Goal: Transaction & Acquisition: Purchase product/service

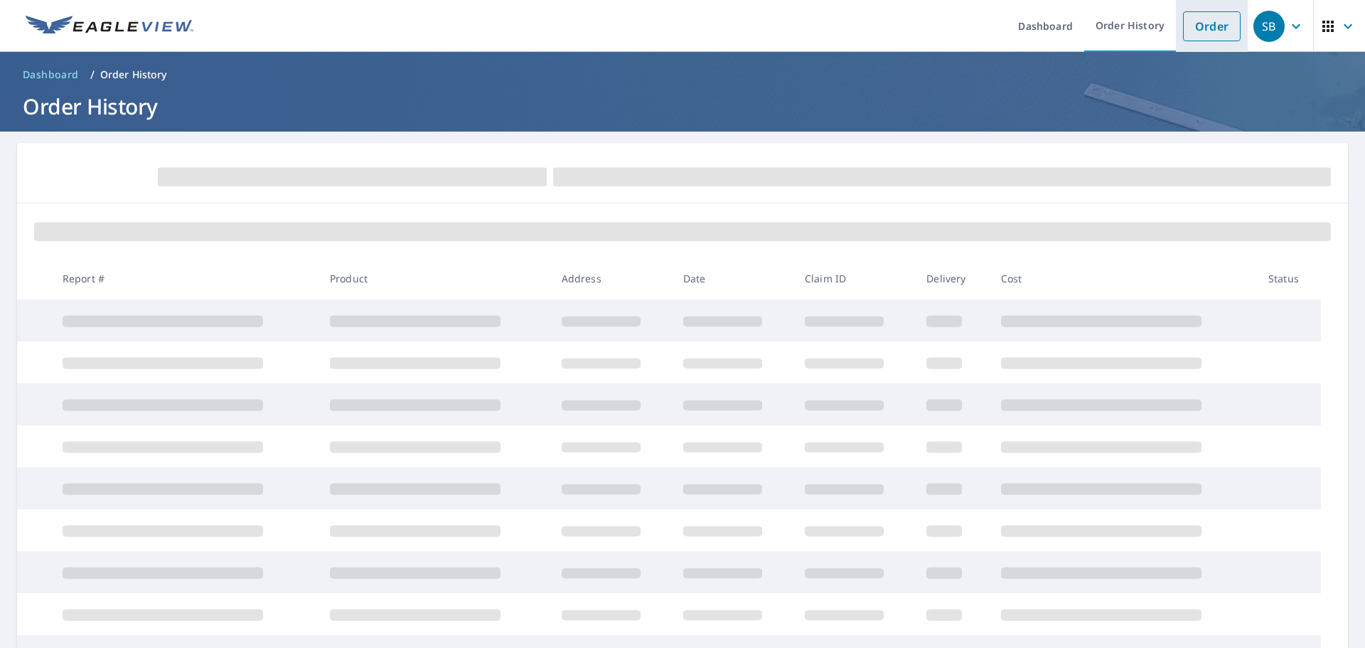
click at [1204, 26] on link "Order" at bounding box center [1212, 26] width 58 height 30
click at [1204, 29] on link "Order" at bounding box center [1212, 26] width 58 height 30
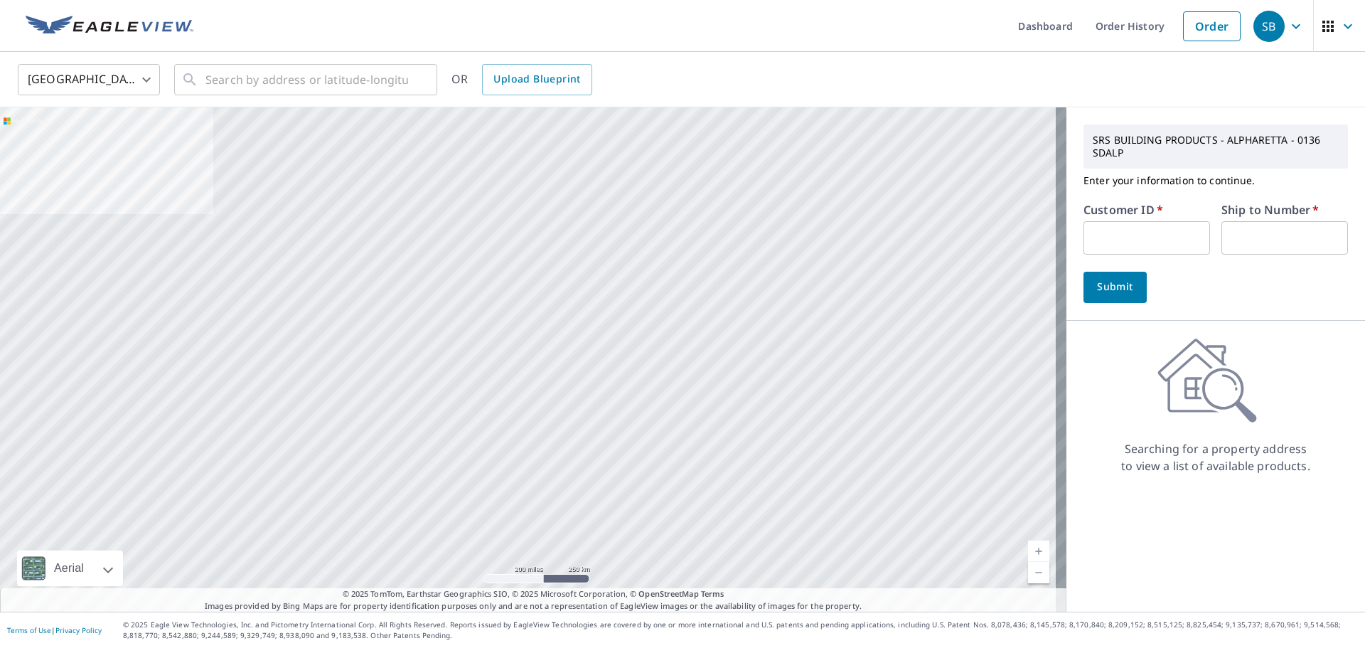
click at [1093, 235] on input "text" at bounding box center [1147, 237] width 127 height 33
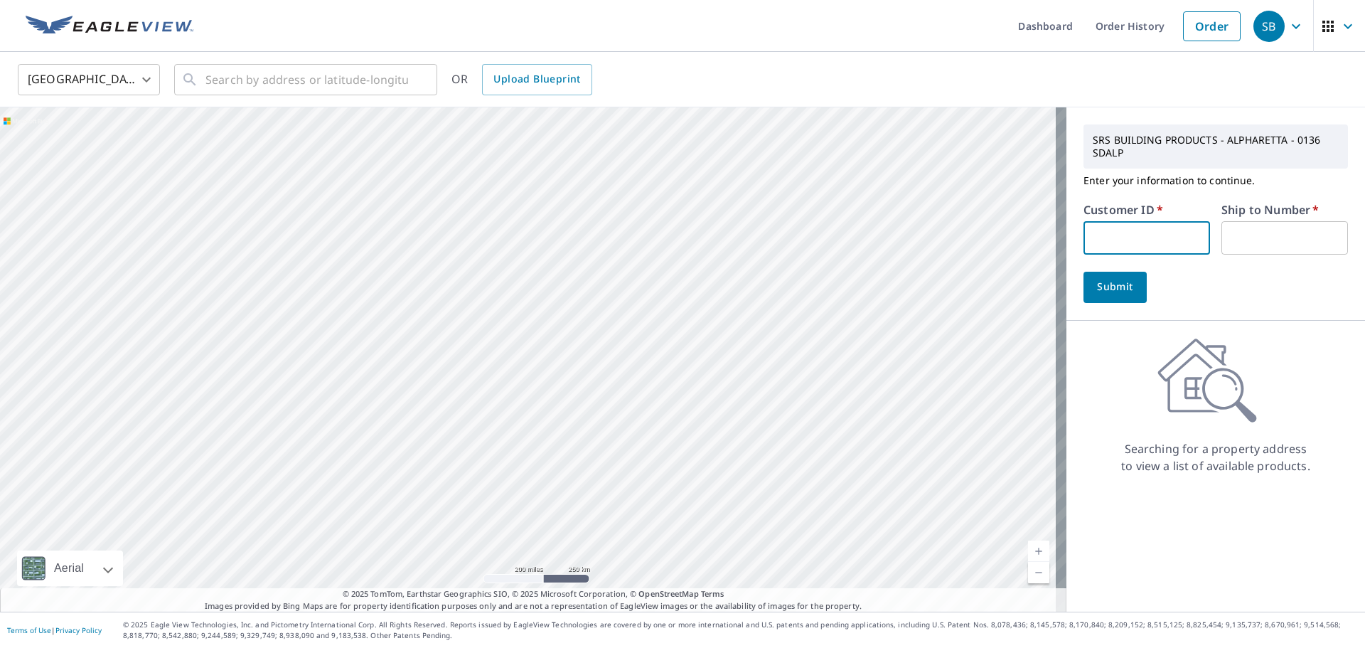
type input "bra111"
click at [1234, 230] on input "text" at bounding box center [1285, 237] width 127 height 33
type input "1"
click at [1113, 293] on span "Submit" at bounding box center [1115, 287] width 41 height 18
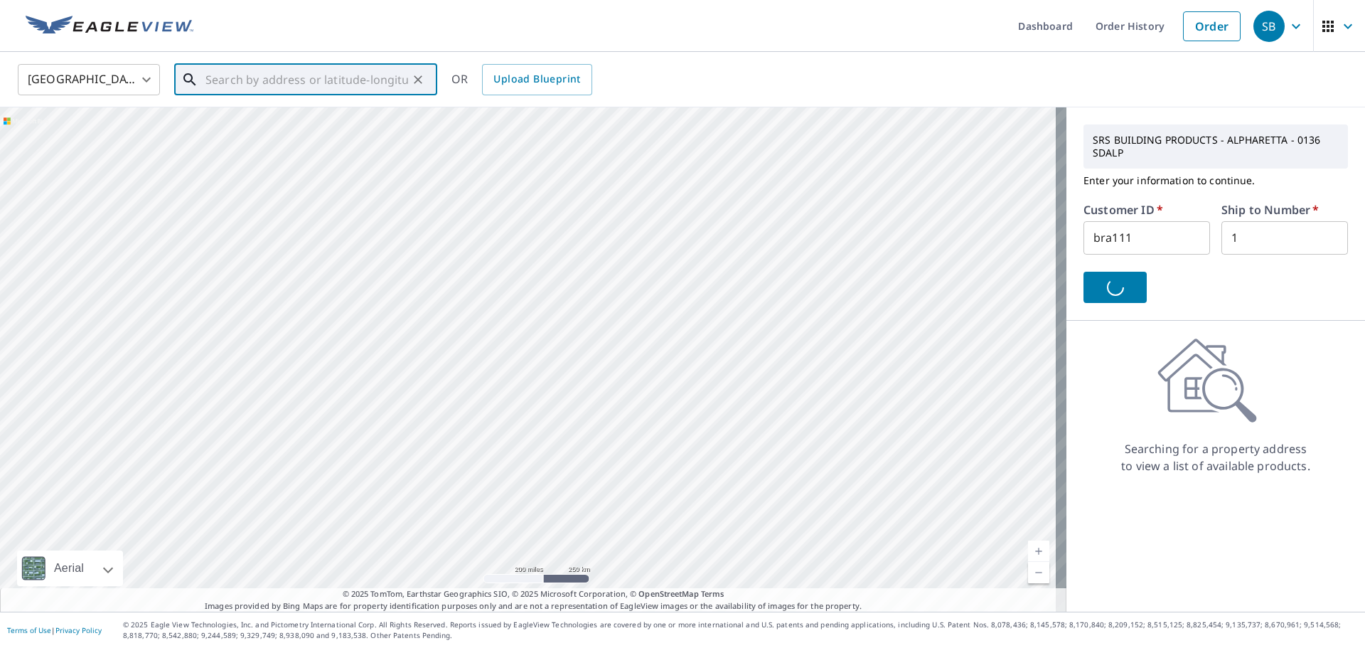
click at [240, 80] on input "text" at bounding box center [307, 80] width 203 height 40
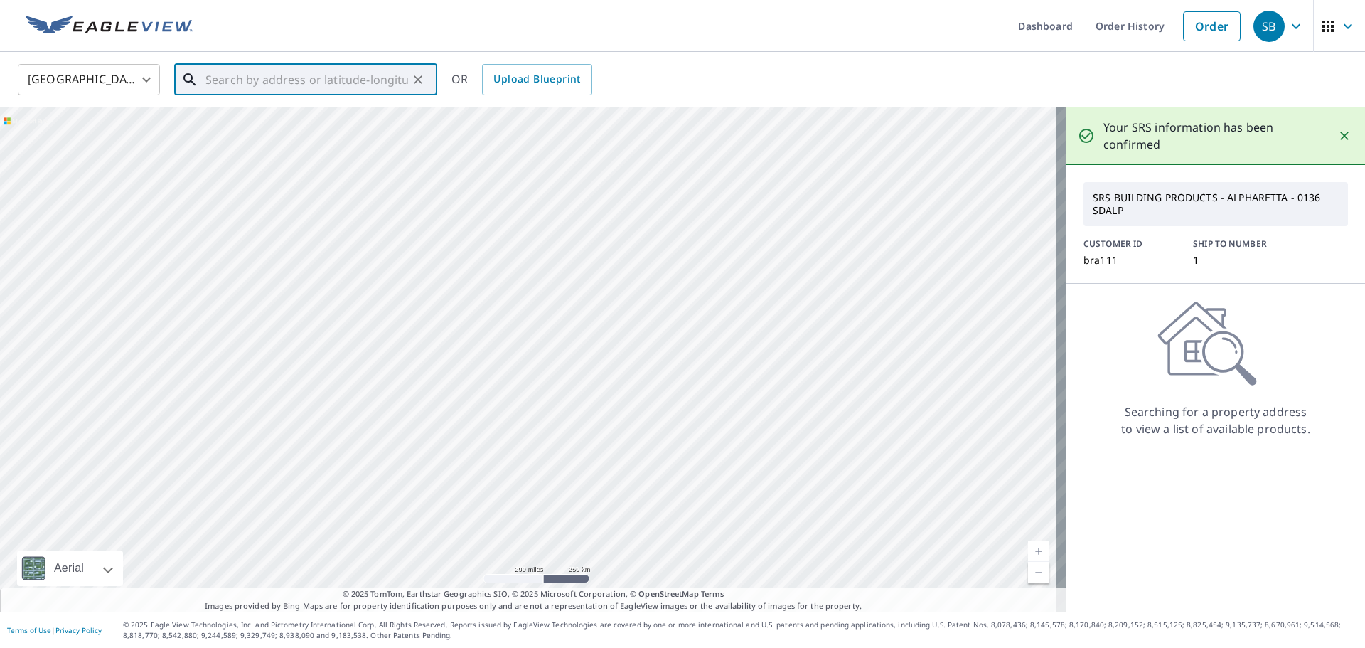
click at [240, 80] on input "text" at bounding box center [307, 80] width 203 height 40
click at [230, 83] on input "text" at bounding box center [307, 80] width 203 height 40
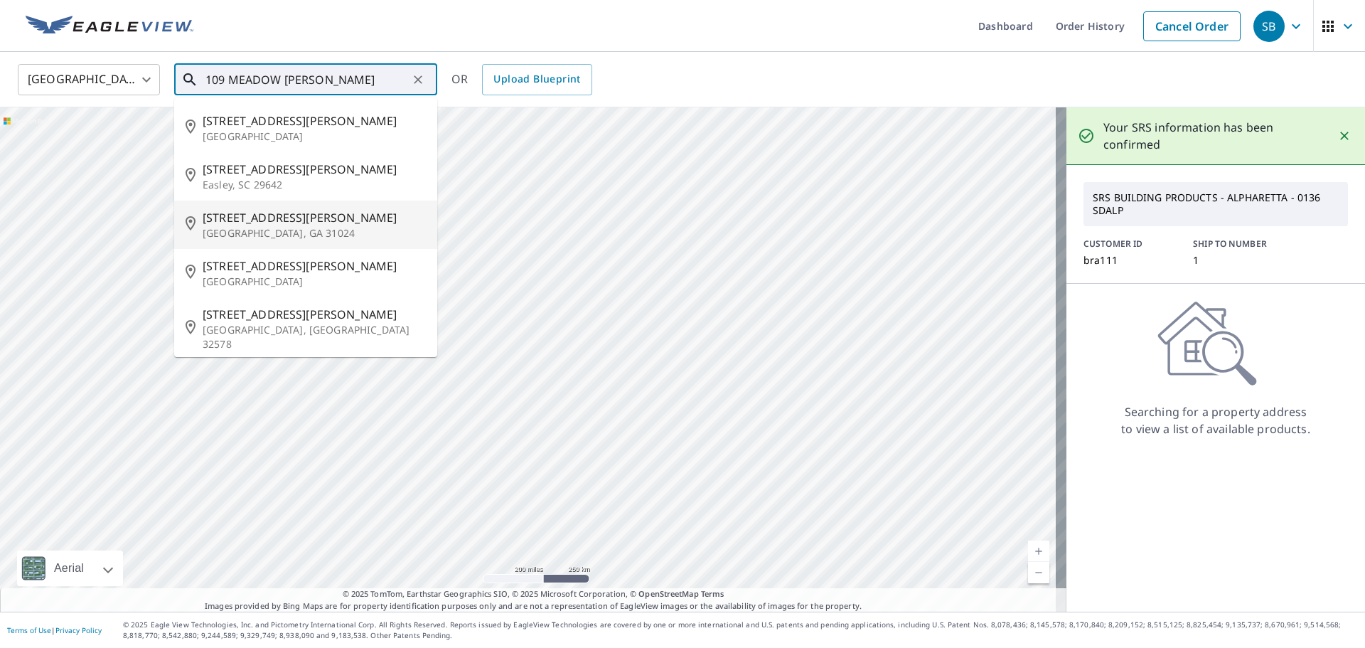
click at [250, 214] on span "[STREET_ADDRESS][PERSON_NAME]" at bounding box center [314, 217] width 223 height 17
type input "[STREET_ADDRESS][PERSON_NAME]"
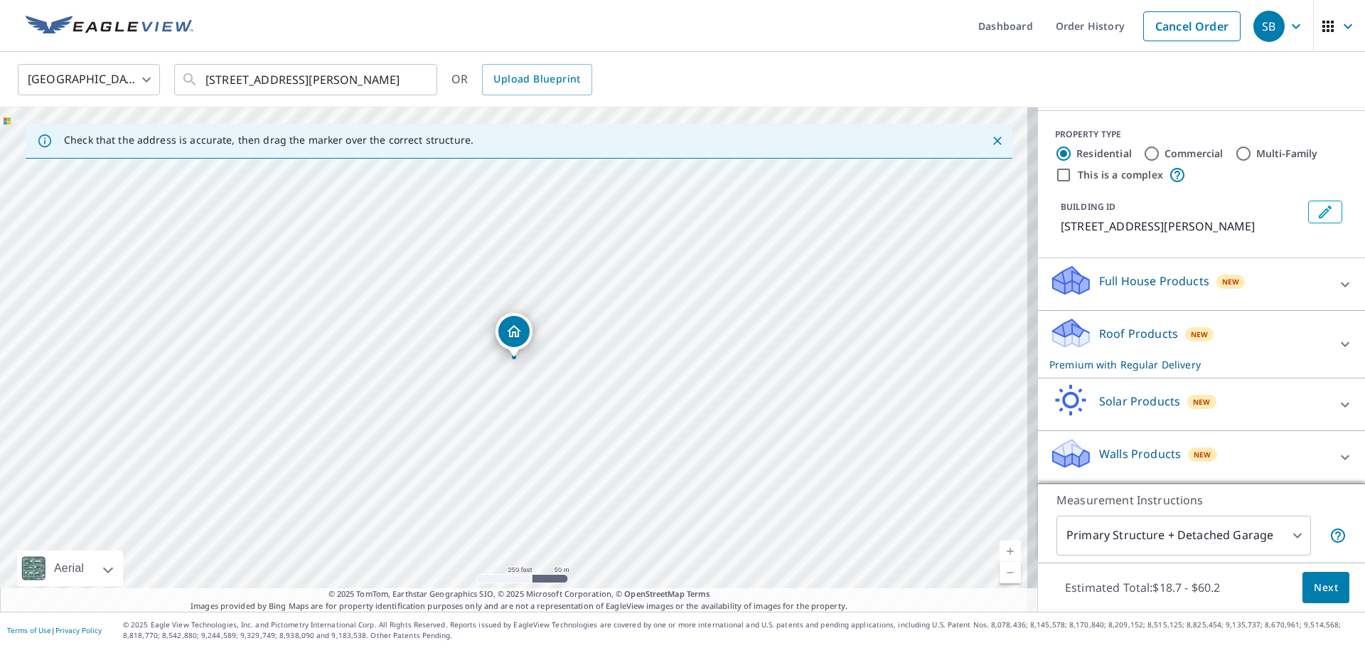
scroll to position [160, 0]
click at [1337, 343] on icon at bounding box center [1345, 344] width 17 height 17
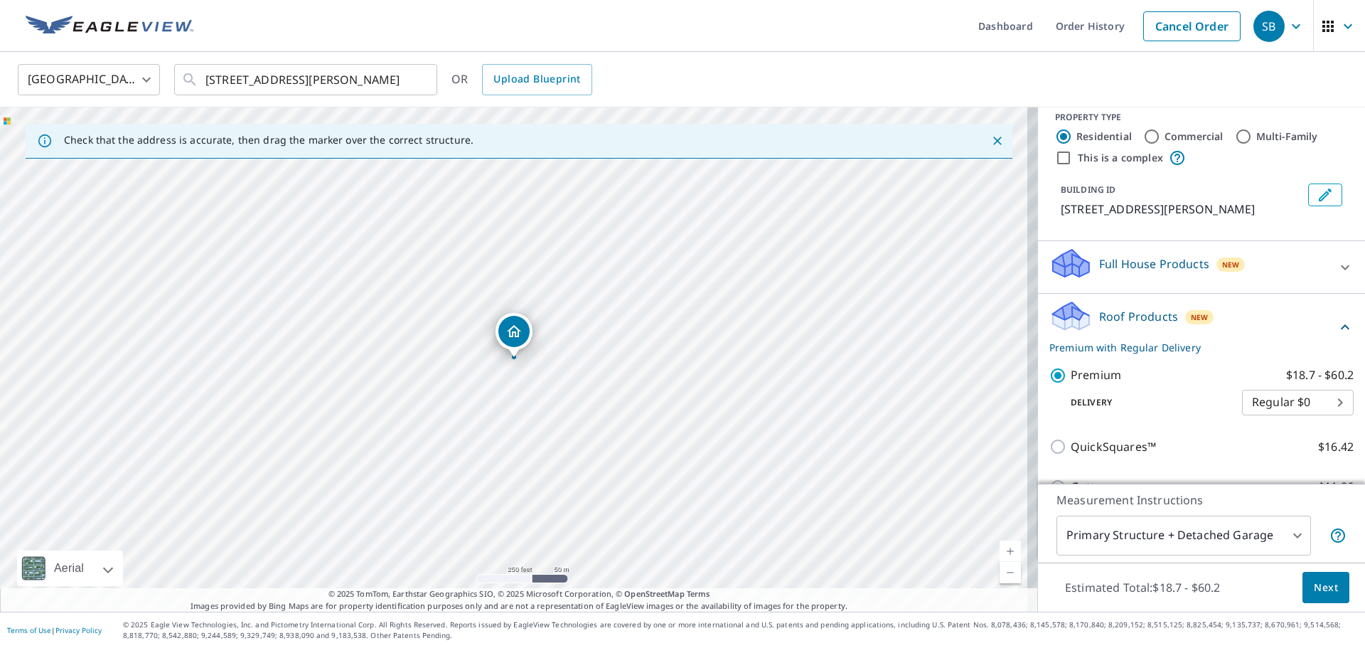
click at [1341, 329] on icon at bounding box center [1345, 326] width 9 height 5
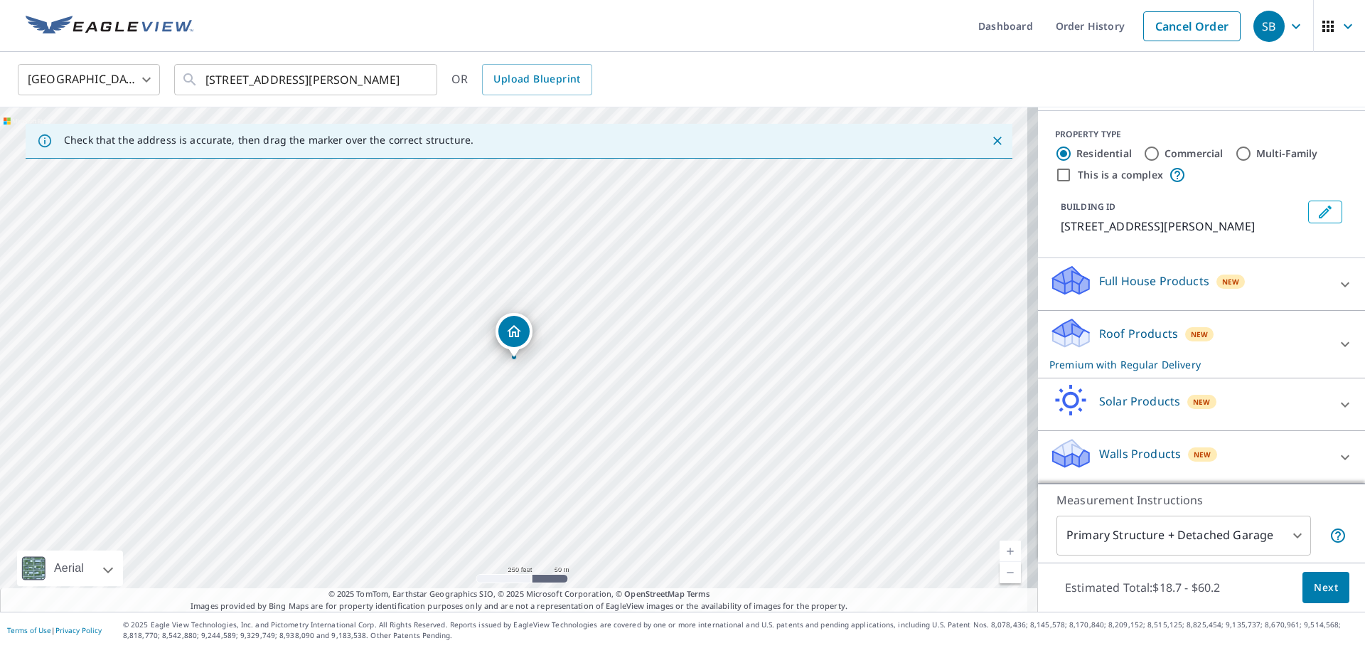
click at [1337, 343] on icon at bounding box center [1345, 344] width 17 height 17
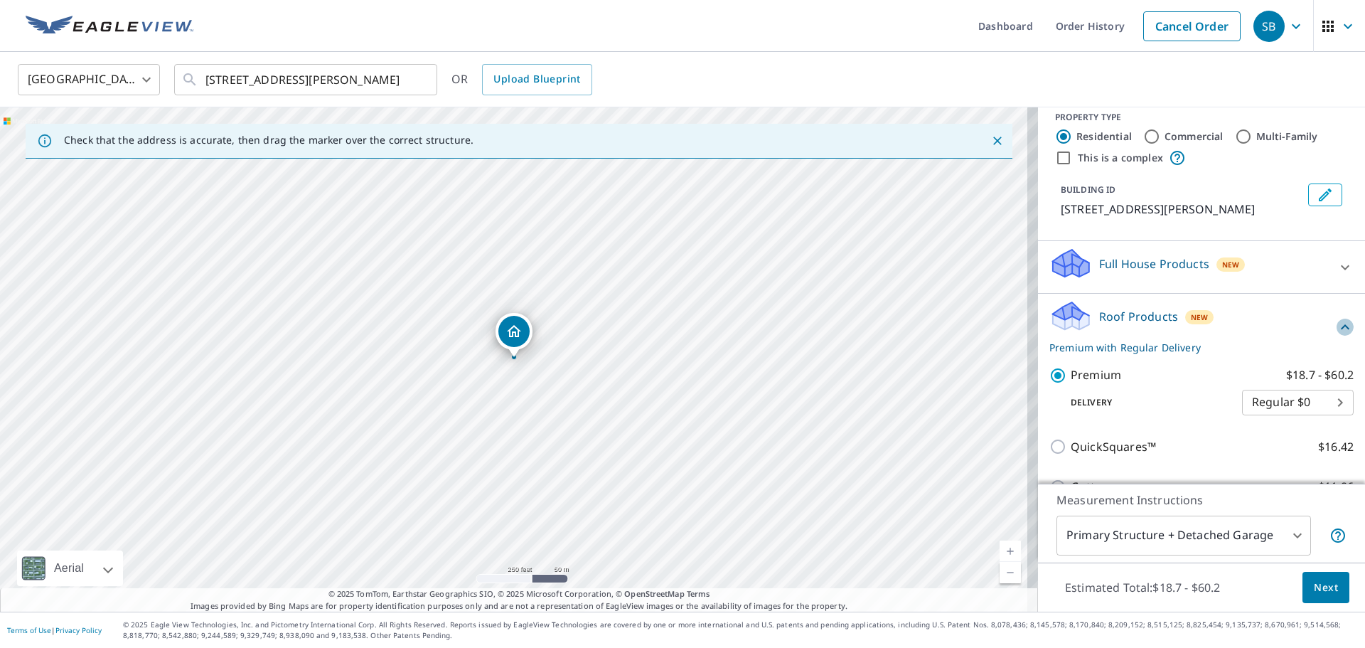
click at [1341, 329] on icon at bounding box center [1345, 326] width 9 height 5
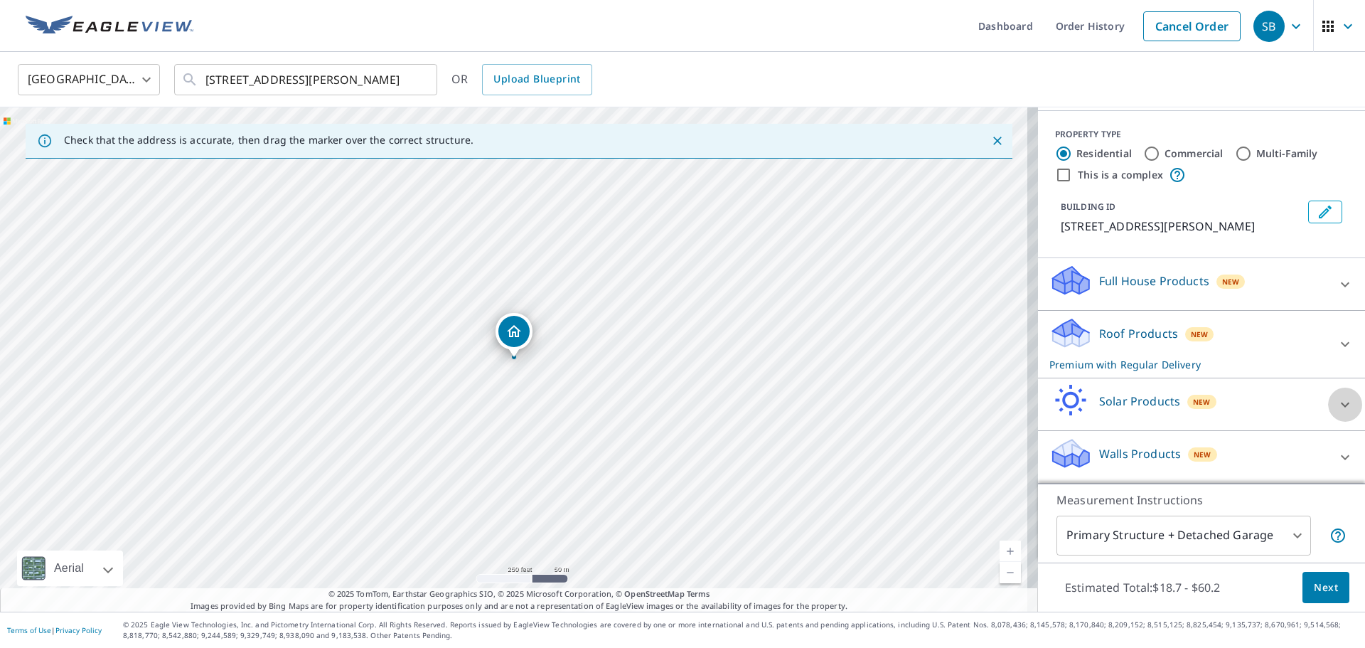
click at [1337, 407] on icon at bounding box center [1345, 404] width 17 height 17
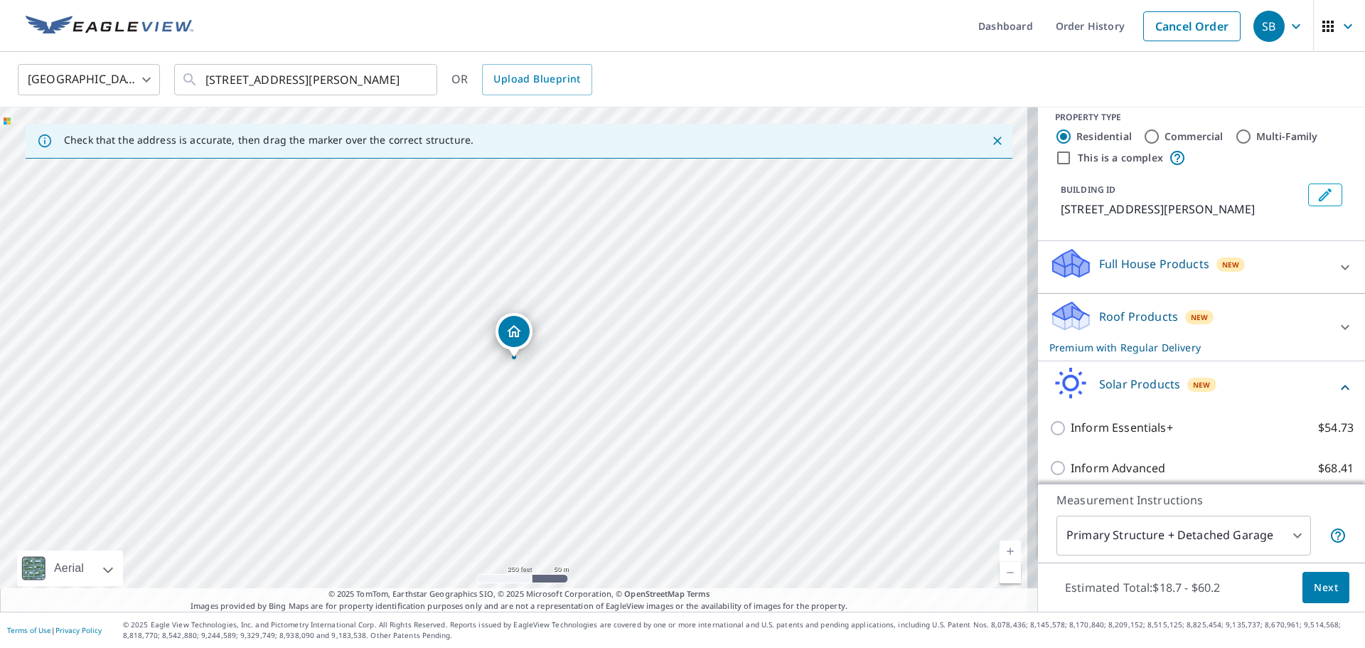
click at [1337, 396] on icon at bounding box center [1345, 387] width 17 height 17
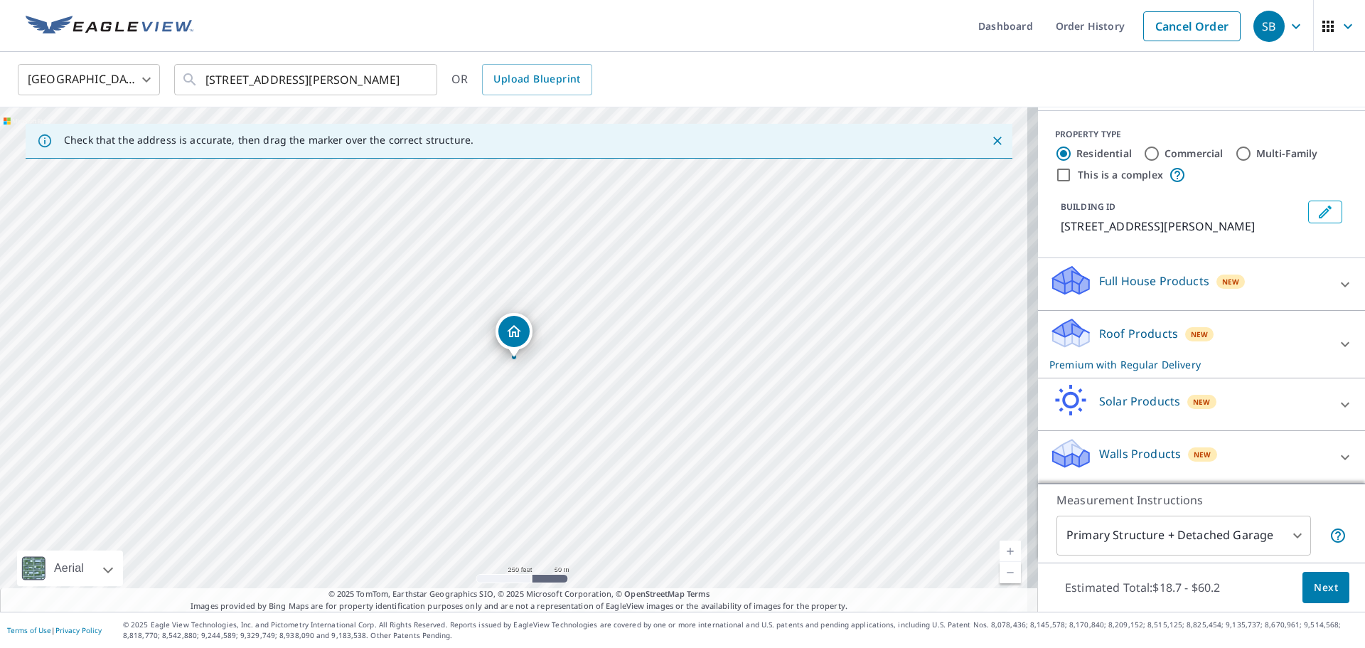
click at [1316, 589] on span "Next" at bounding box center [1326, 588] width 24 height 18
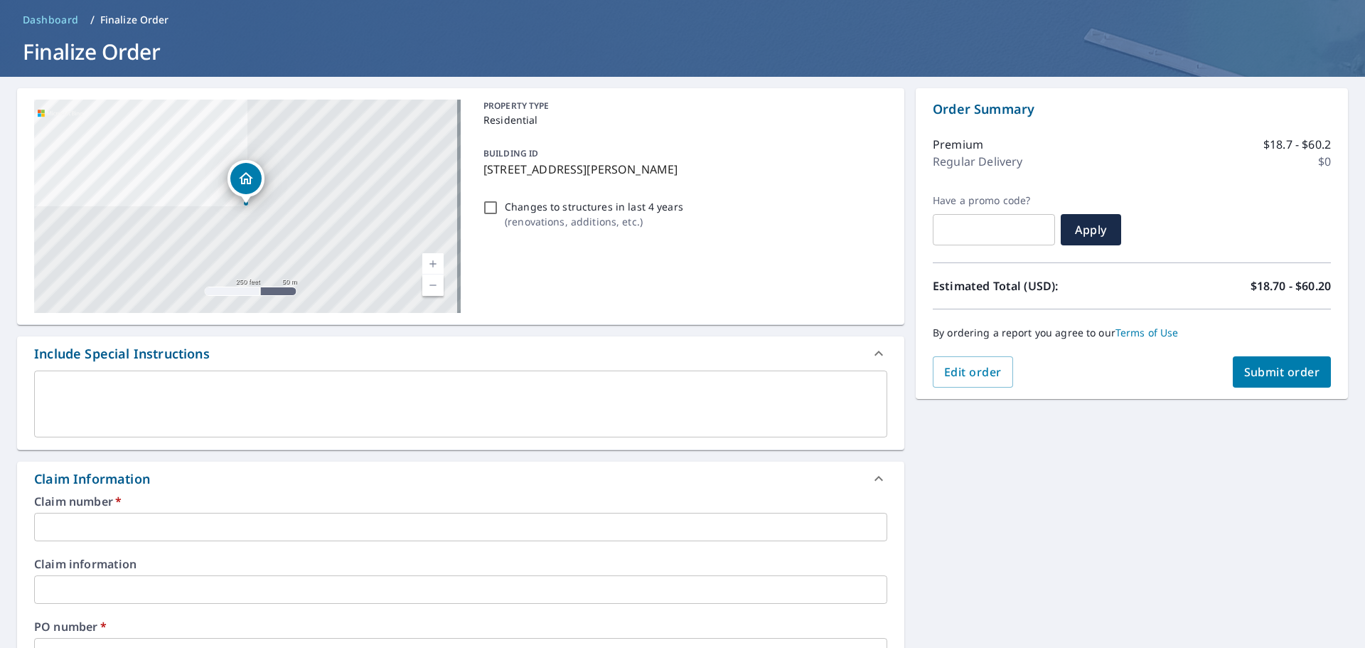
scroll to position [213, 0]
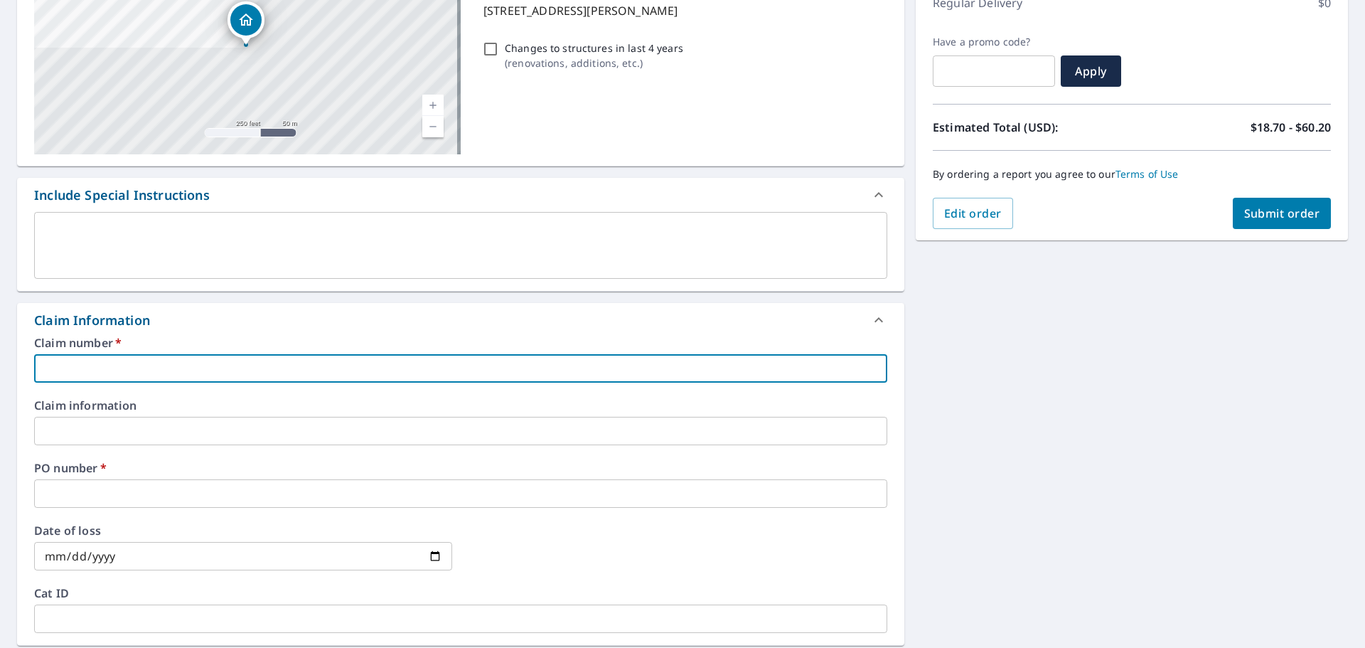
click at [68, 359] on input "text" at bounding box center [460, 368] width 853 height 28
type input "NA"
checkbox input "true"
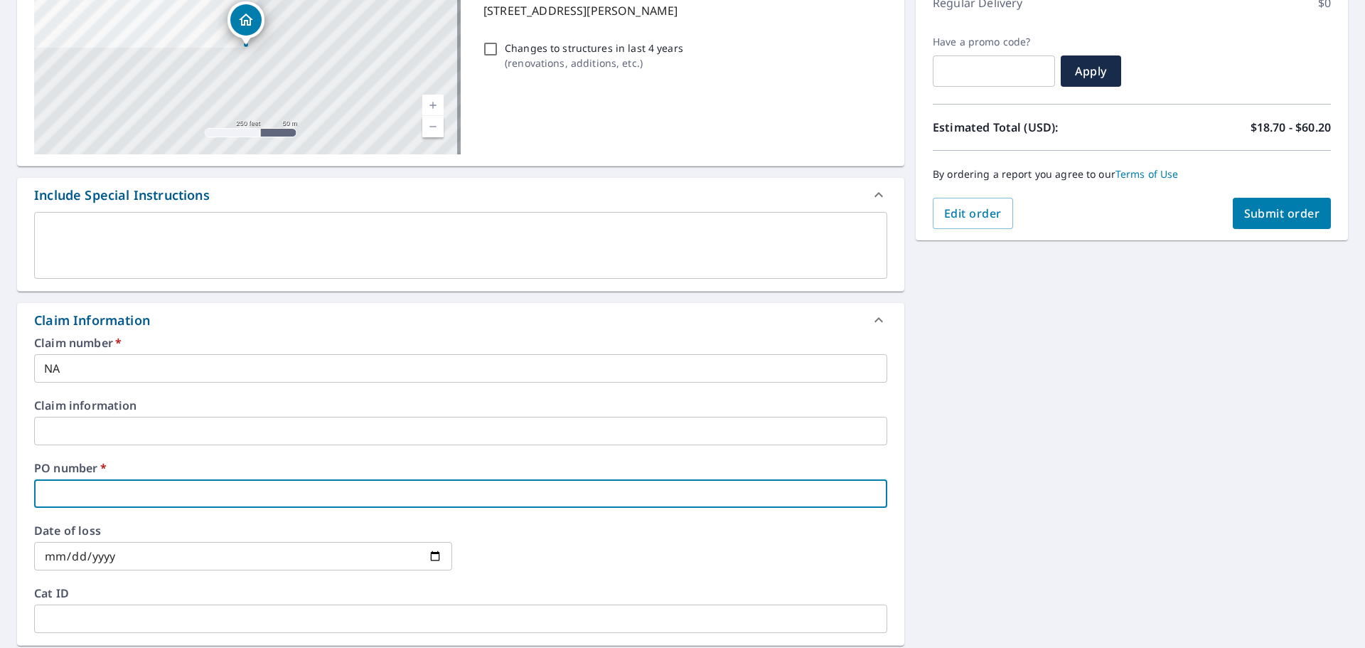
click at [63, 493] on input "text" at bounding box center [460, 493] width 853 height 28
type input "na"
checkbox input "true"
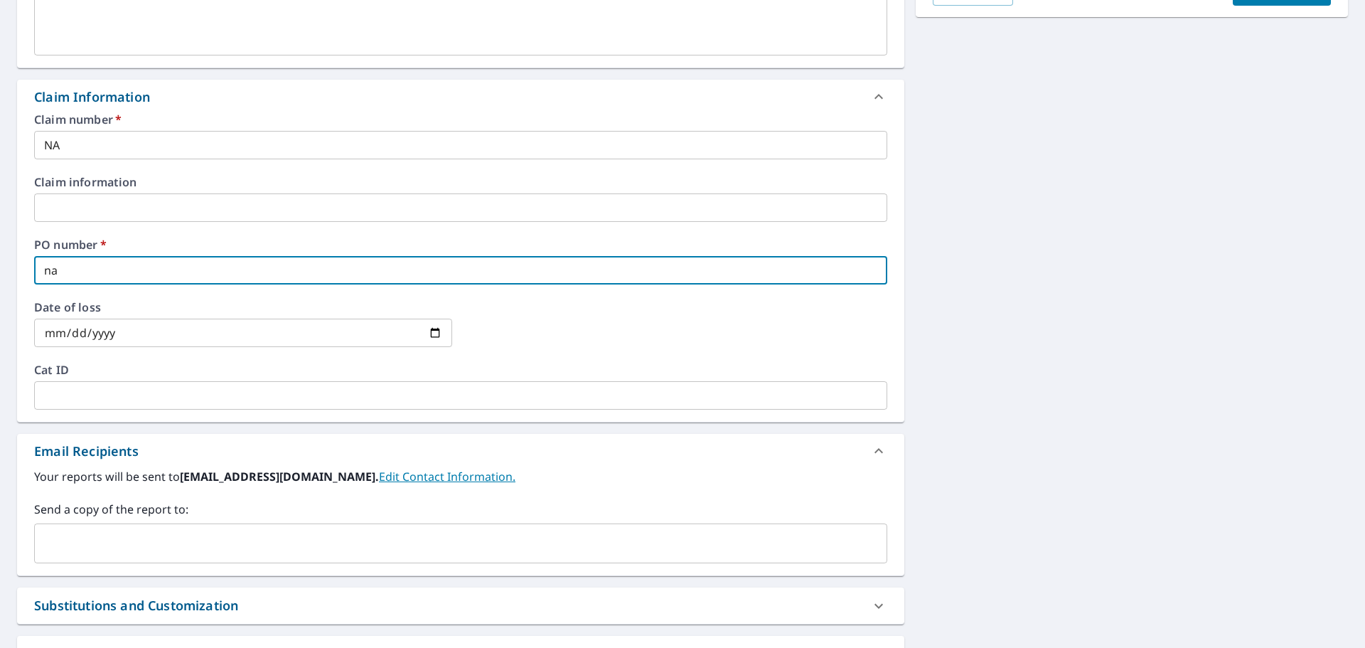
scroll to position [498, 0]
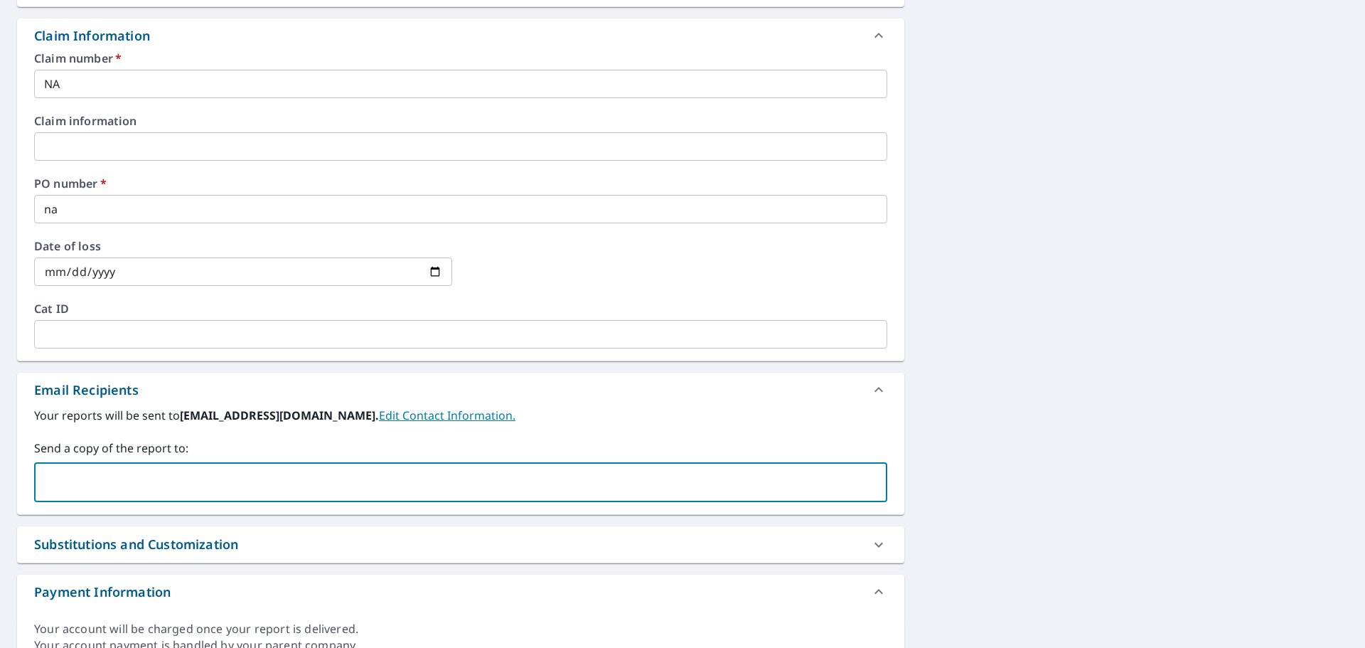
click at [75, 473] on input "text" at bounding box center [450, 482] width 819 height 27
type input "C"
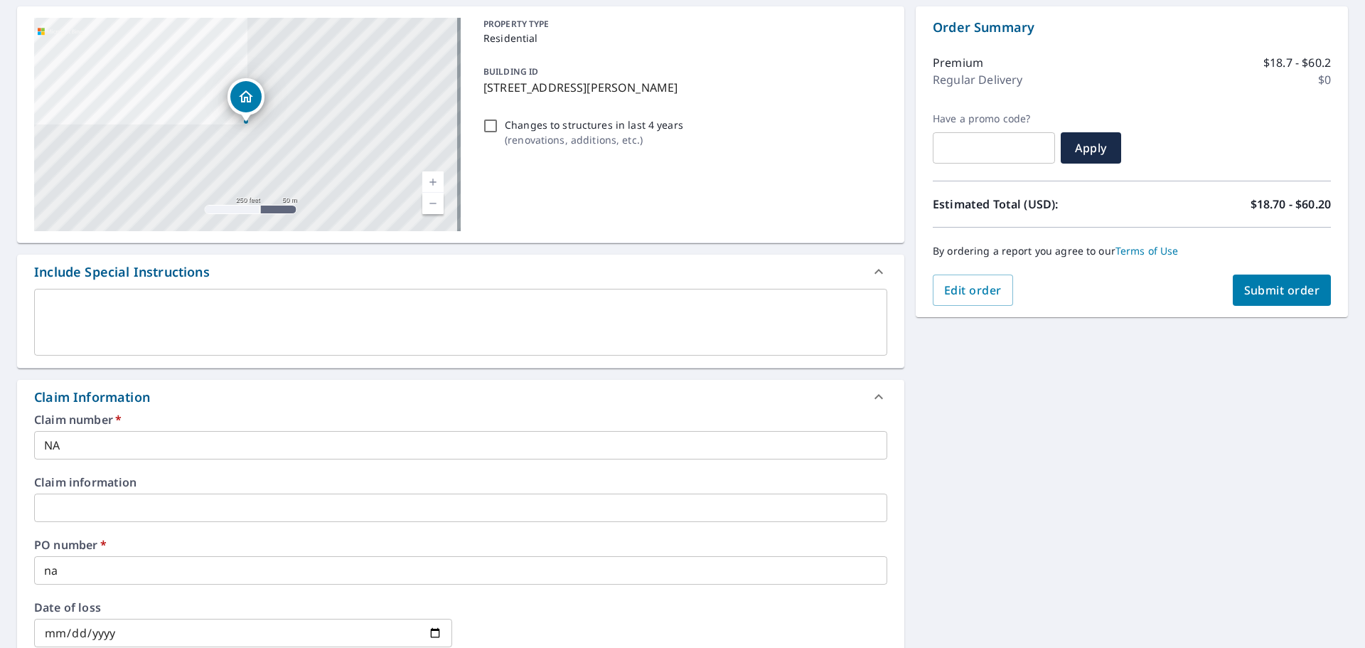
scroll to position [0, 0]
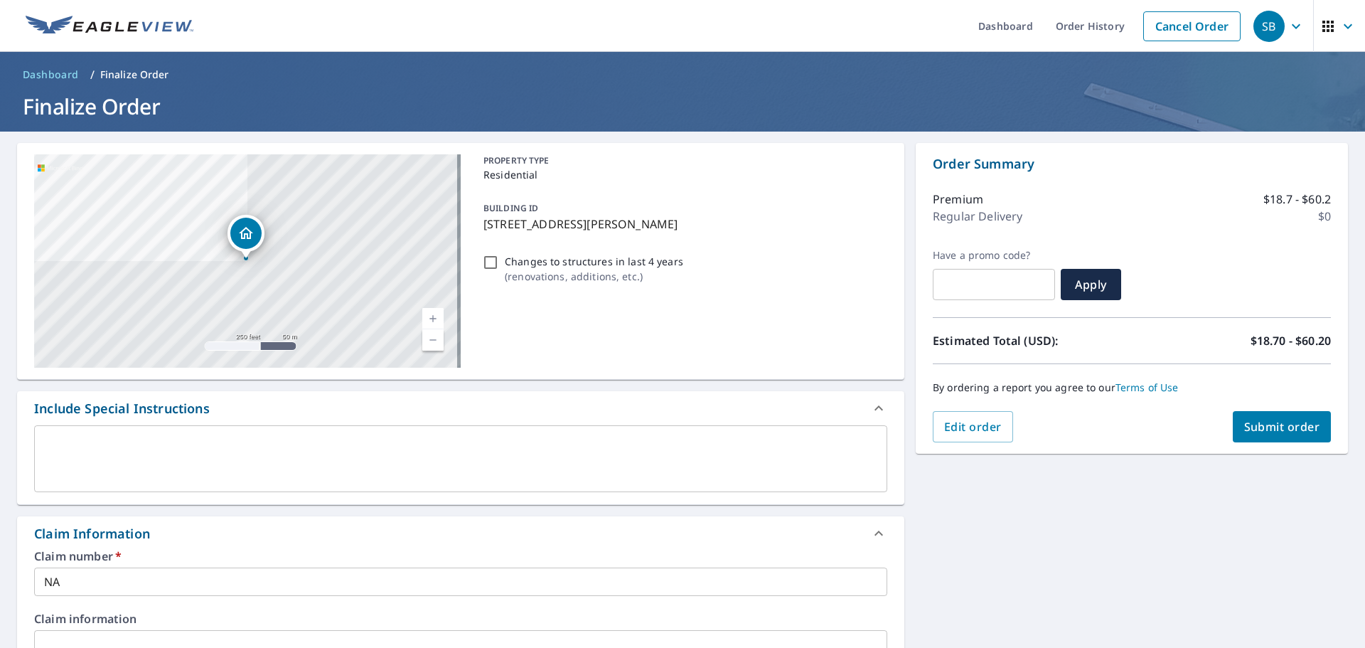
type input "[PERSON_NAME][EMAIL_ADDRESS][DOMAIN_NAME]"
click at [1274, 425] on span "Submit order" at bounding box center [1282, 427] width 76 height 16
checkbox input "true"
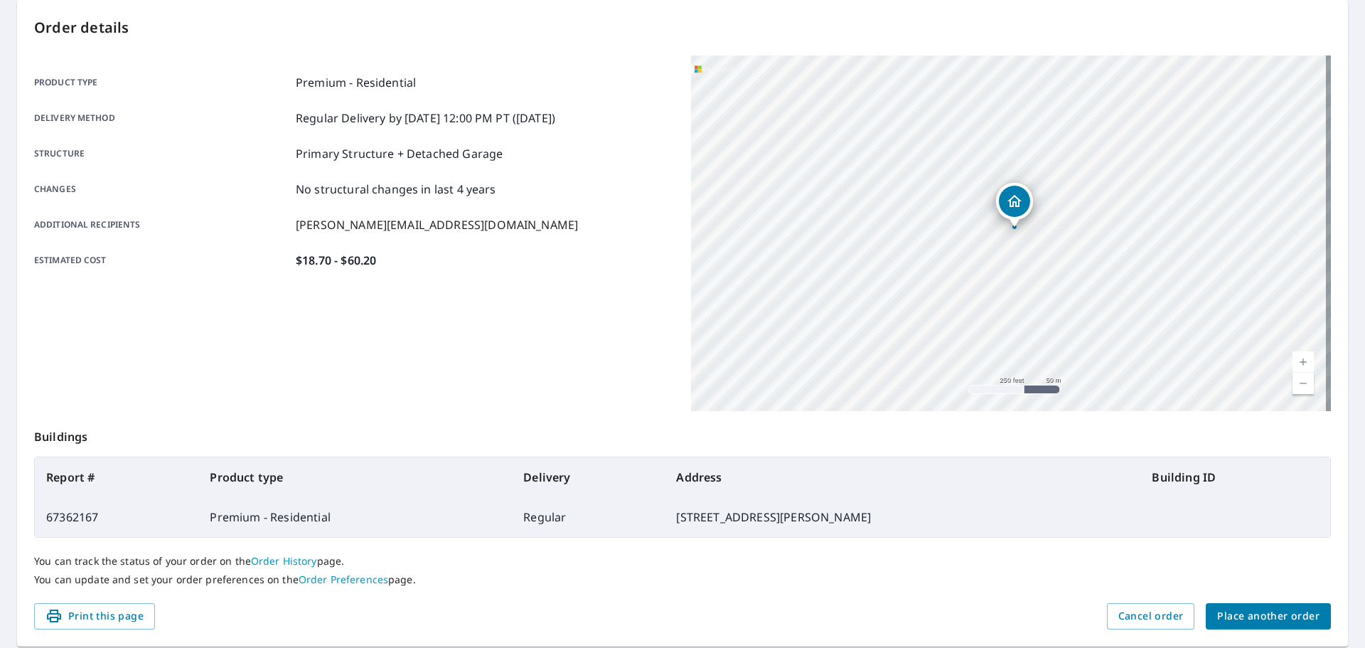
scroll to position [189, 0]
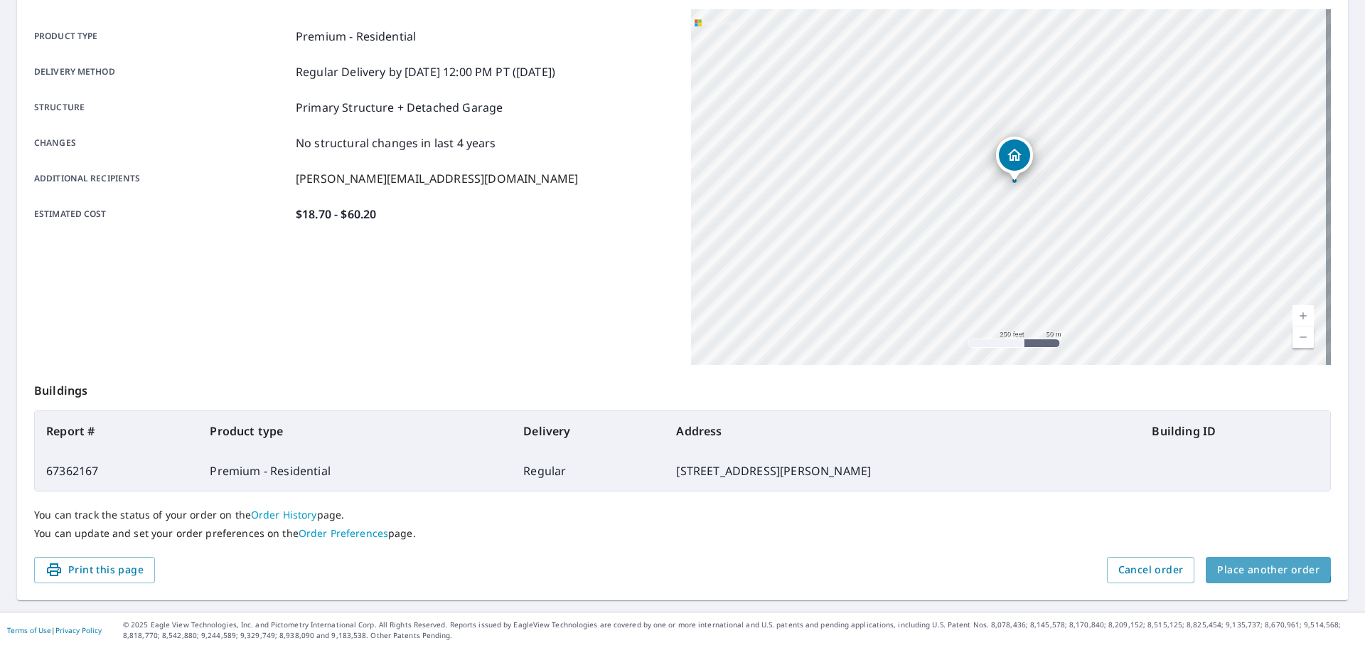
click at [1237, 563] on span "Place another order" at bounding box center [1268, 570] width 102 height 18
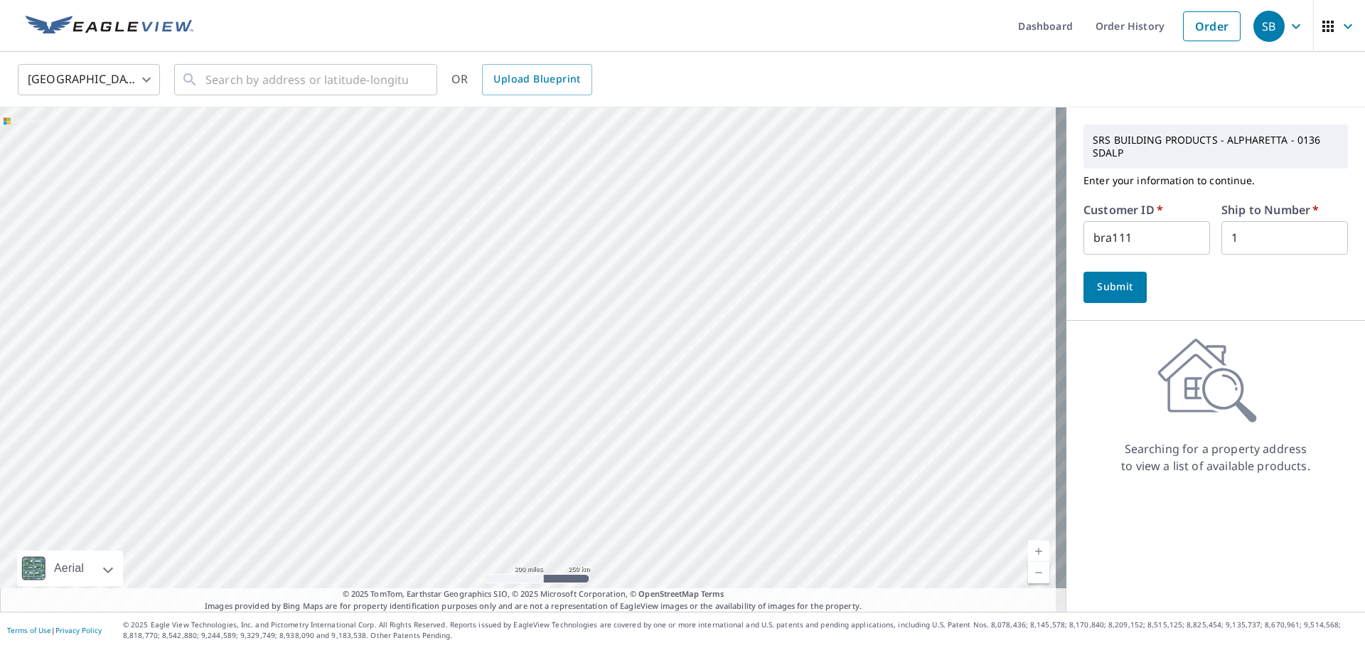
click at [1106, 292] on span "Submit" at bounding box center [1115, 287] width 41 height 18
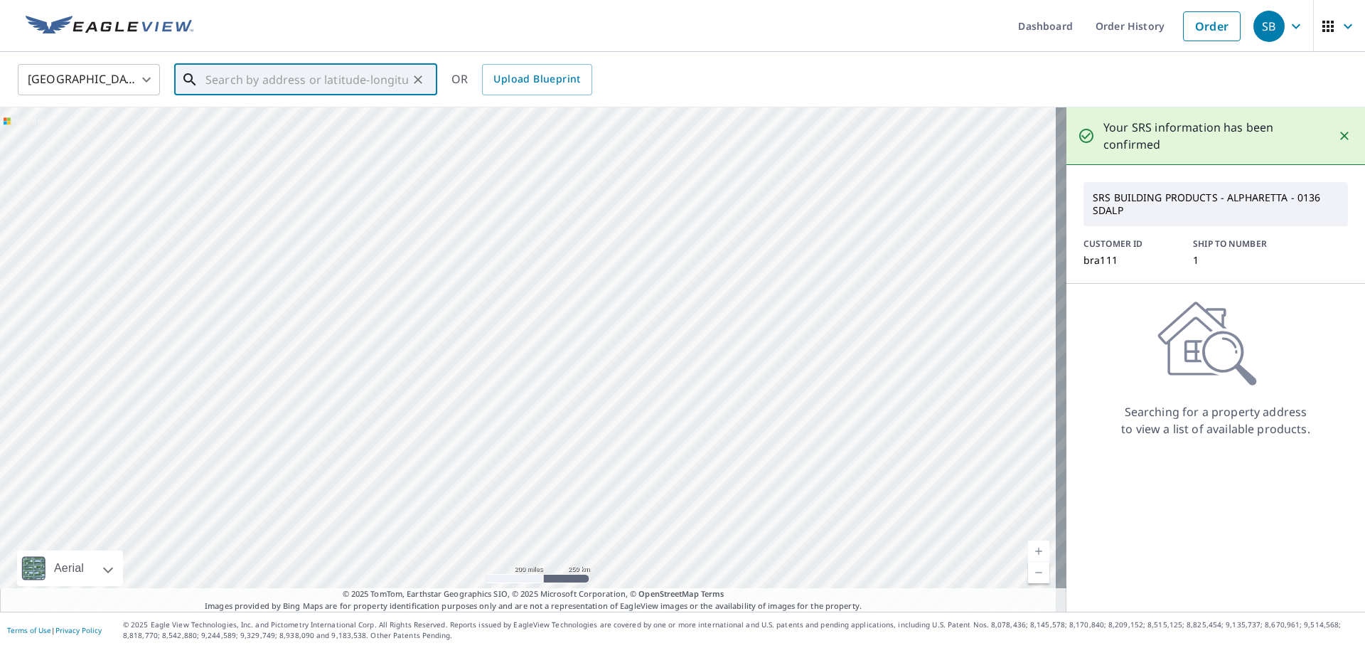
click at [260, 82] on input "text" at bounding box center [307, 80] width 203 height 40
click at [189, 85] on icon at bounding box center [189, 79] width 17 height 17
click at [246, 123] on span "102 Kingston Mnr" at bounding box center [314, 120] width 223 height 17
type input "[STREET_ADDRESS]"
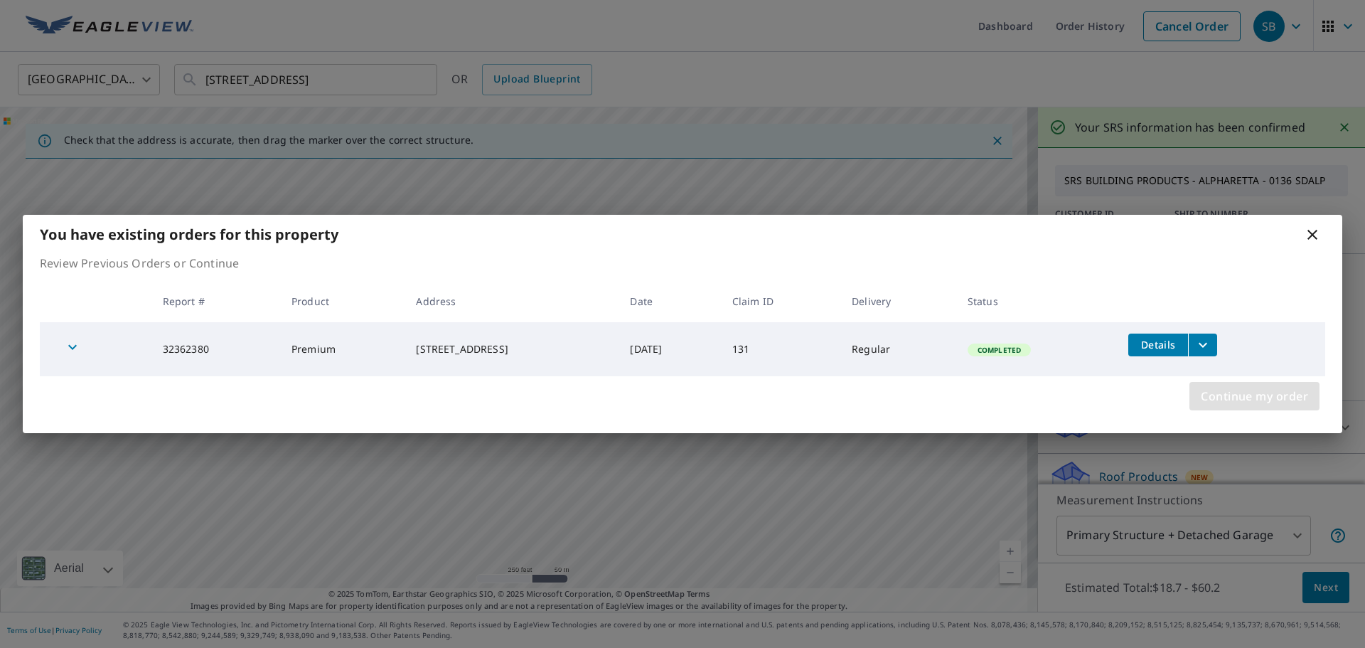
click at [1266, 392] on span "Continue my order" at bounding box center [1254, 396] width 107 height 20
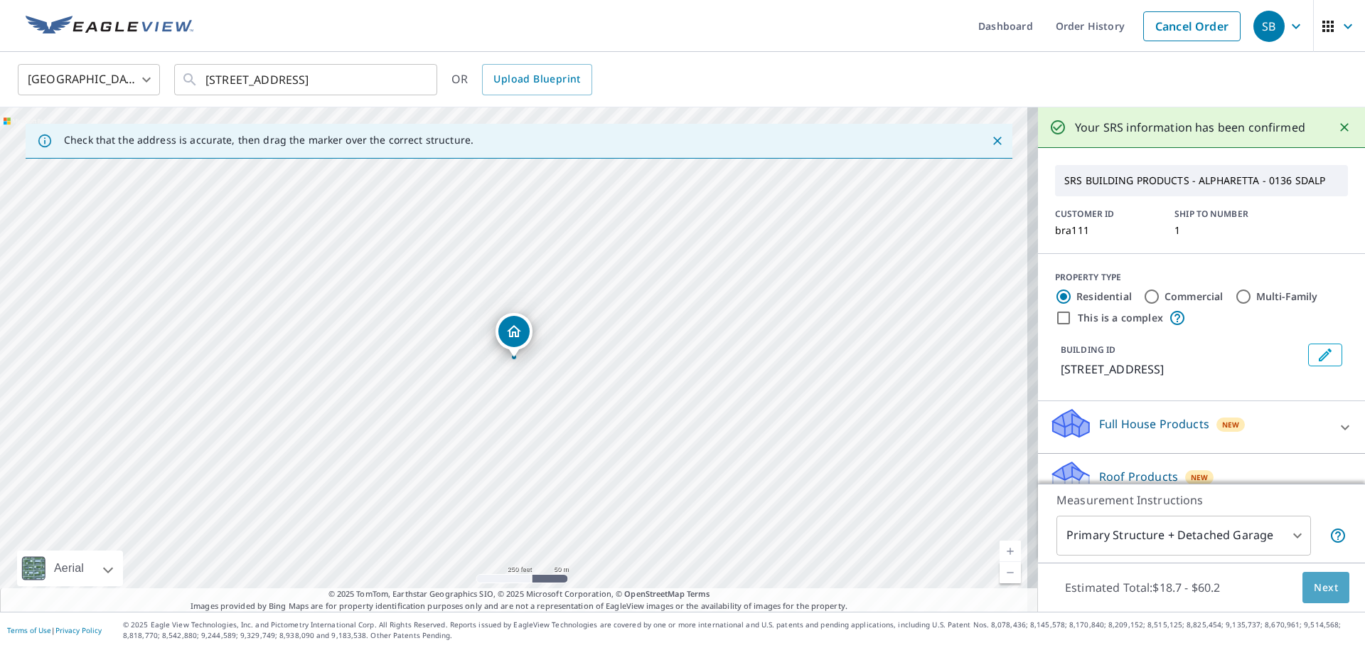
click at [1320, 585] on span "Next" at bounding box center [1326, 588] width 24 height 18
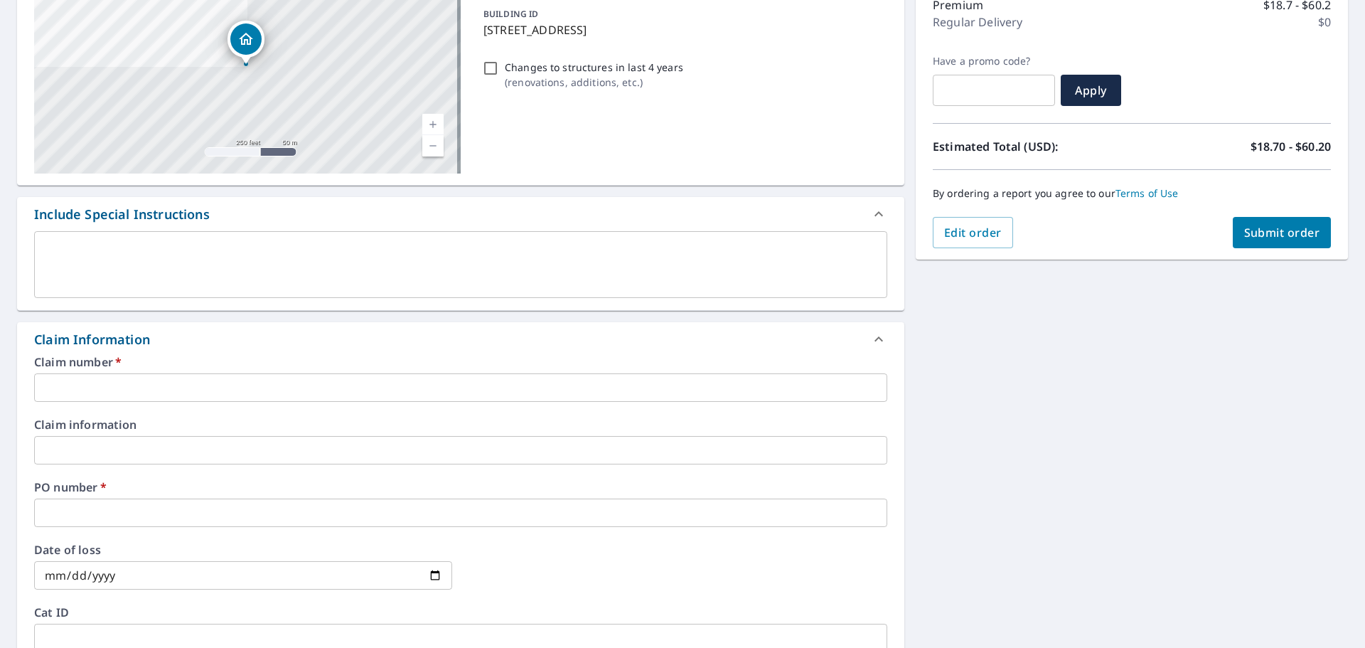
scroll to position [284, 0]
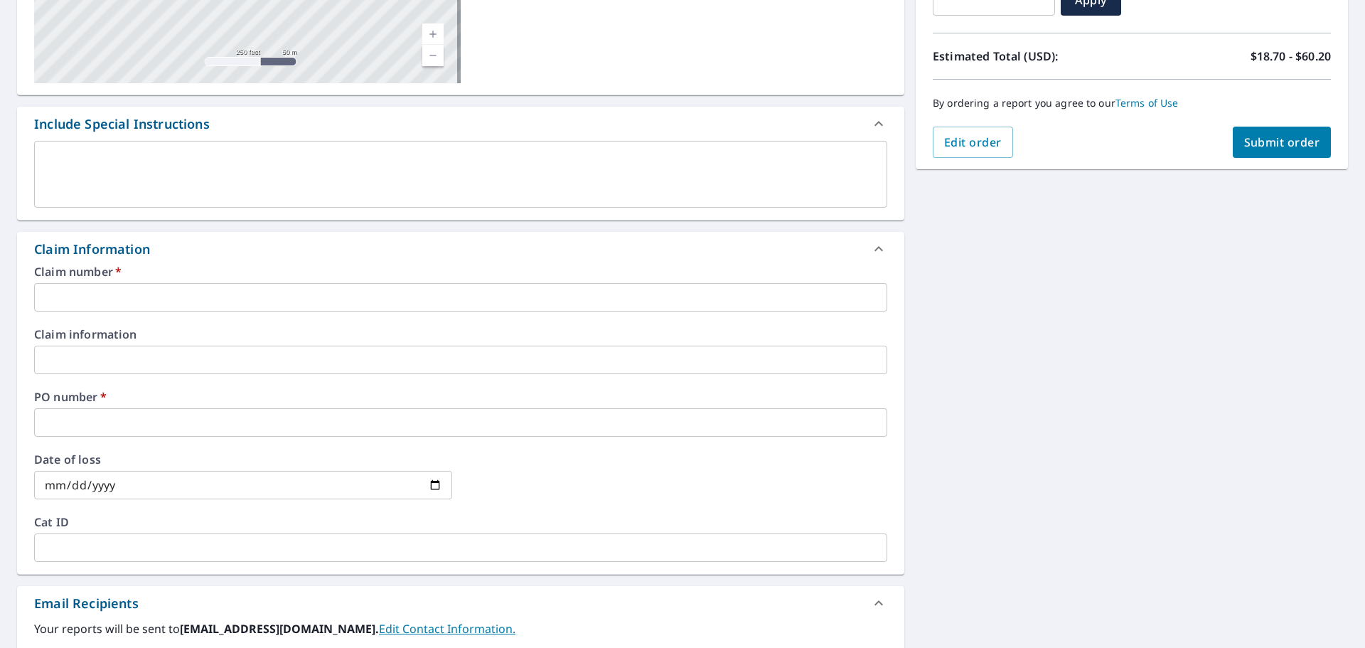
click at [60, 282] on div "Claim number   * ​" at bounding box center [460, 289] width 853 height 46
click at [60, 297] on input "text" at bounding box center [460, 297] width 853 height 28
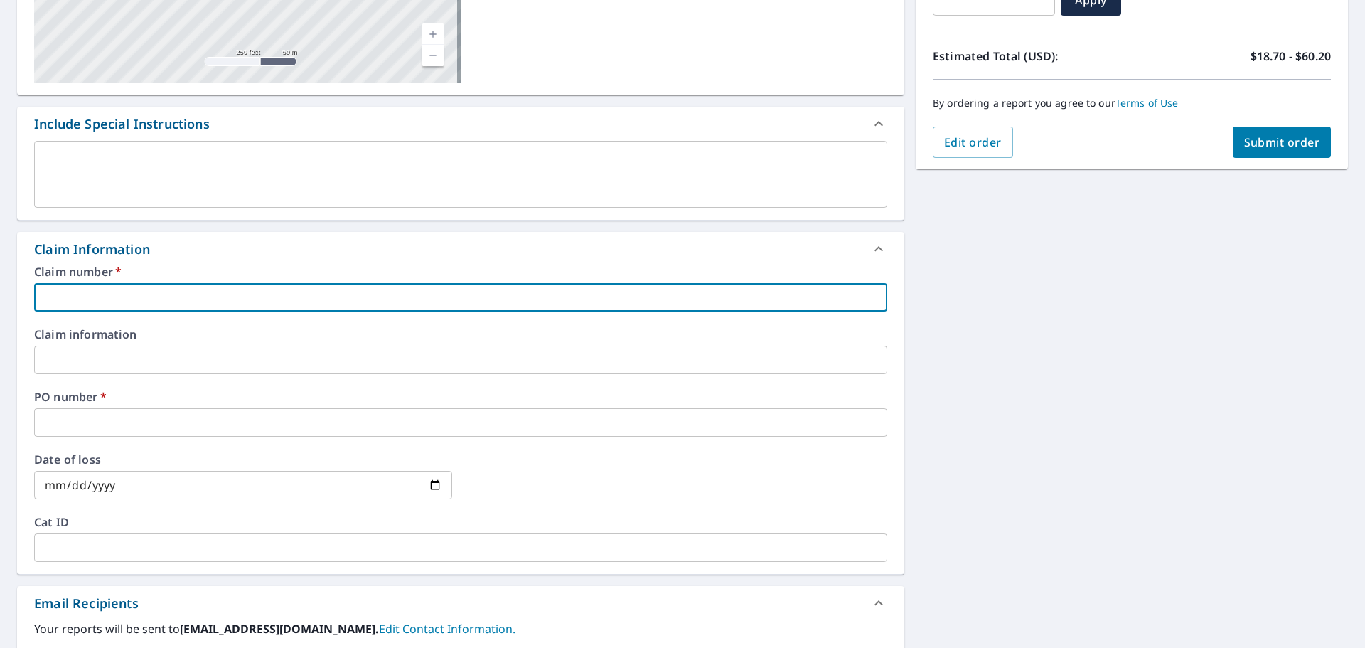
type input "NA"
checkbox input "true"
click at [82, 423] on input "text" at bounding box center [460, 422] width 853 height 28
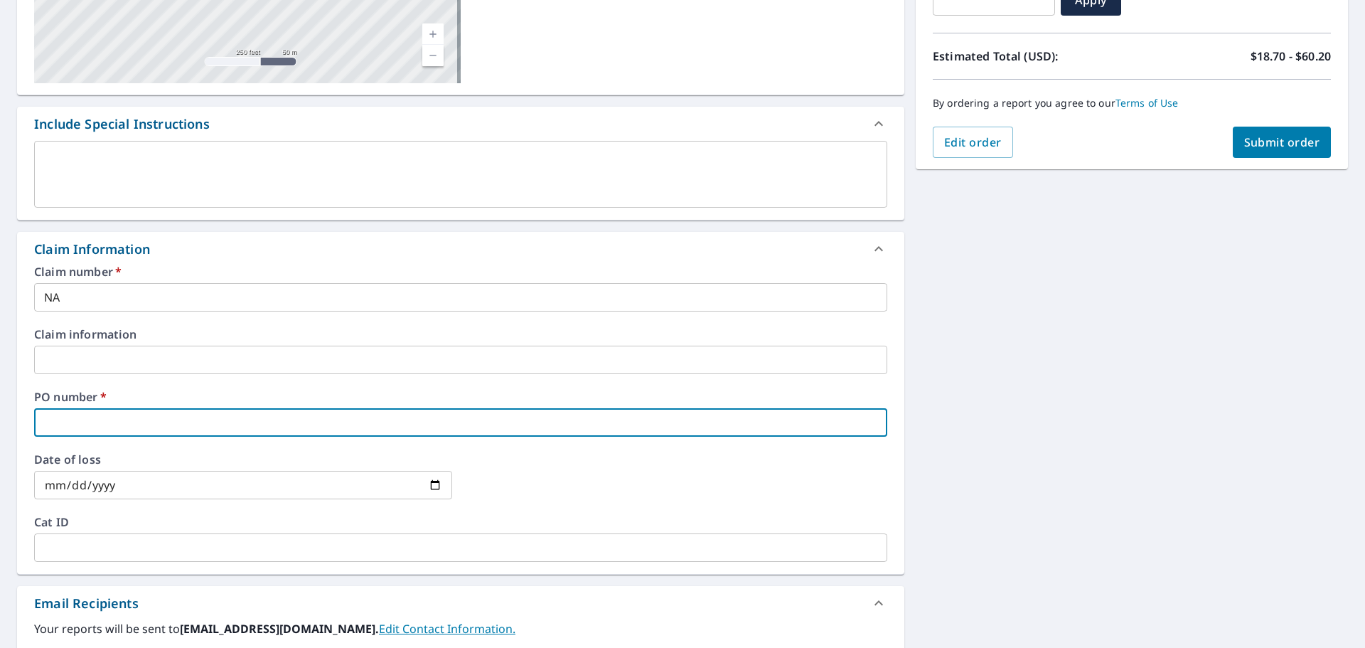
type input "na"
checkbox input "true"
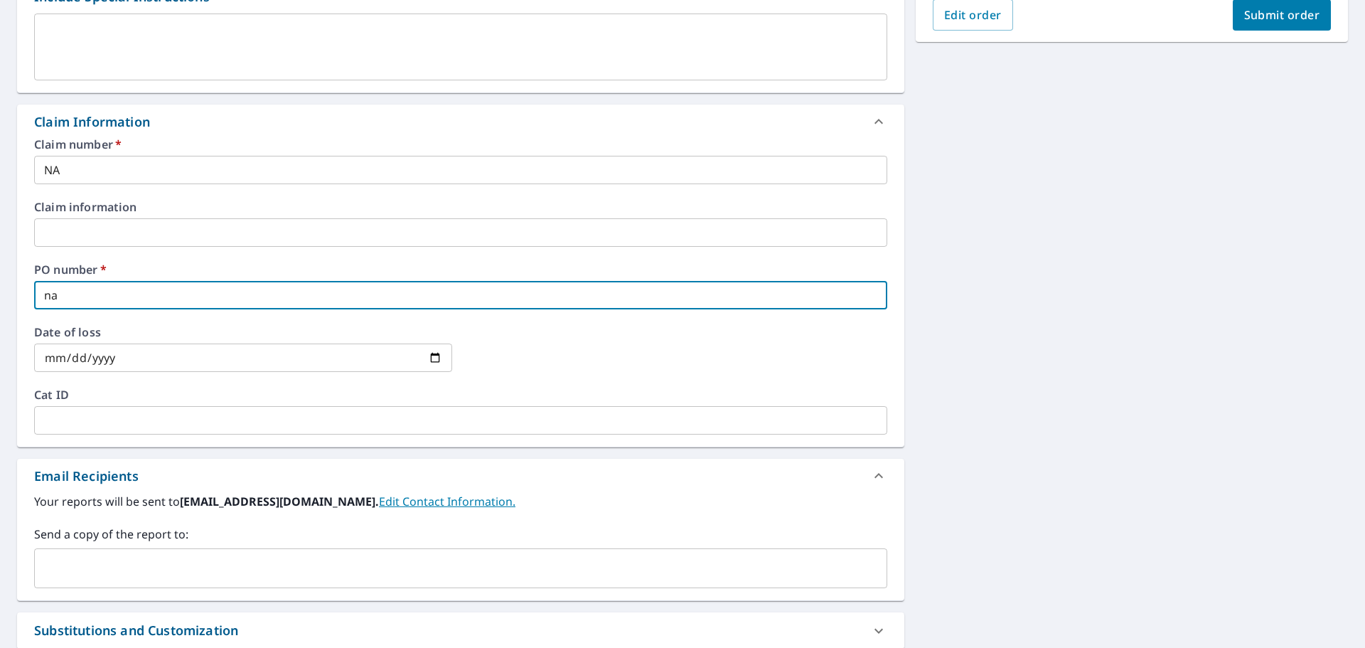
scroll to position [563, 0]
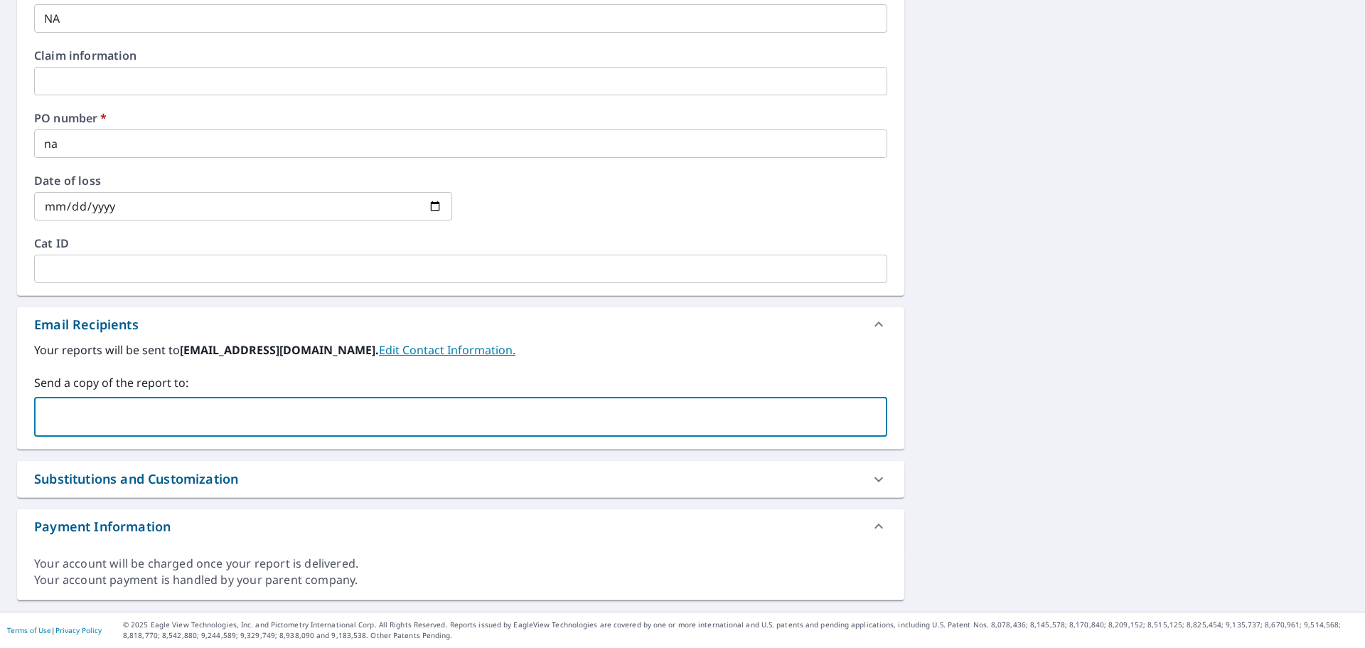
click at [78, 417] on input "text" at bounding box center [450, 416] width 819 height 27
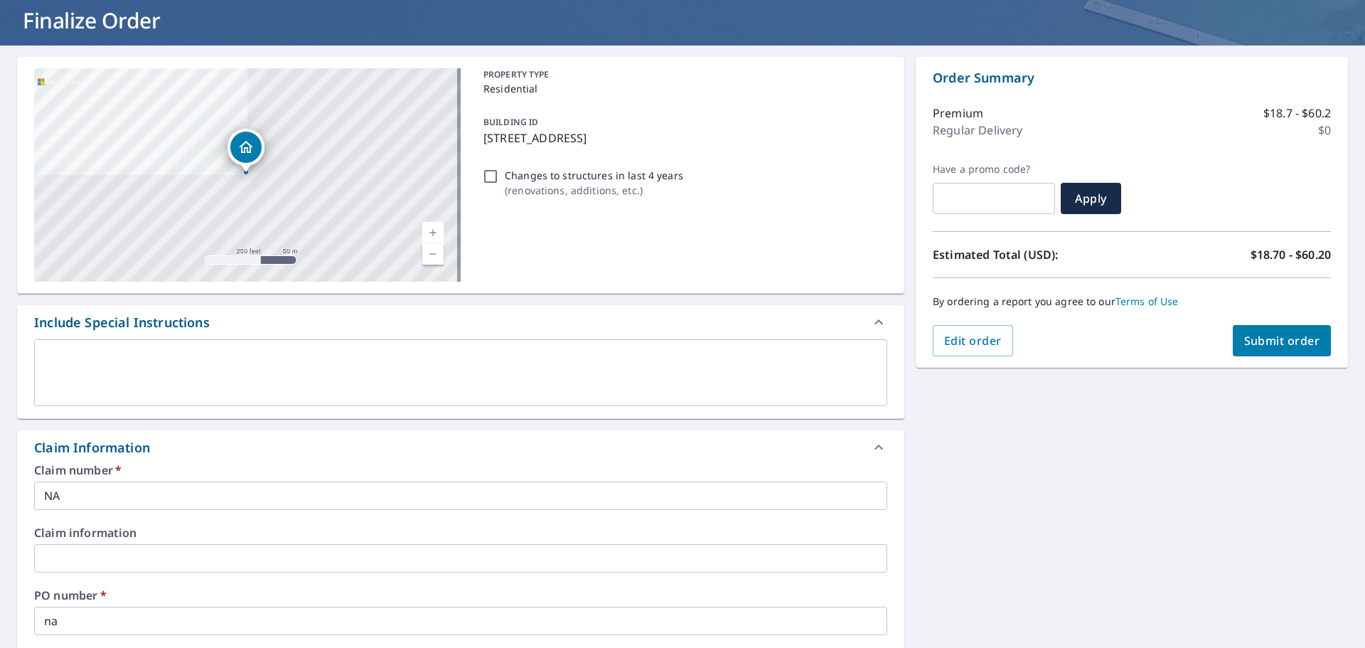
scroll to position [0, 0]
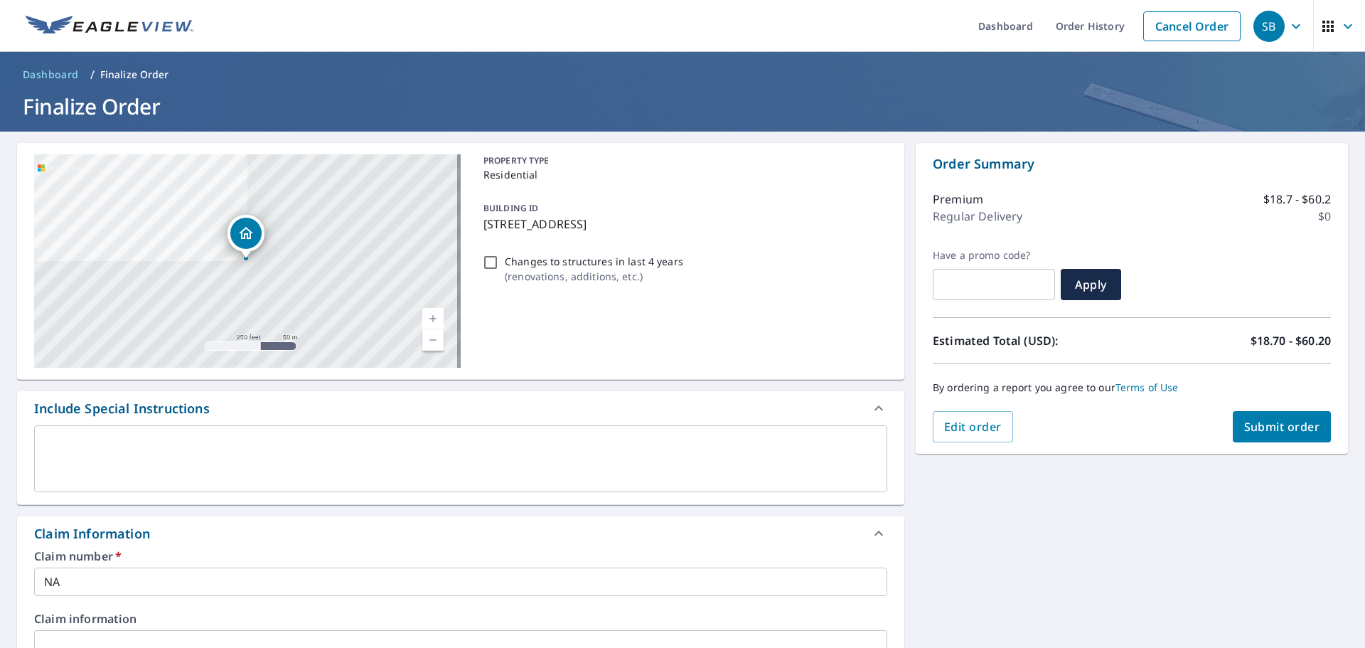
type input "[PERSON_NAME][EMAIL_ADDRESS][DOMAIN_NAME]"
click at [1289, 421] on span "Submit order" at bounding box center [1282, 427] width 76 height 16
checkbox input "true"
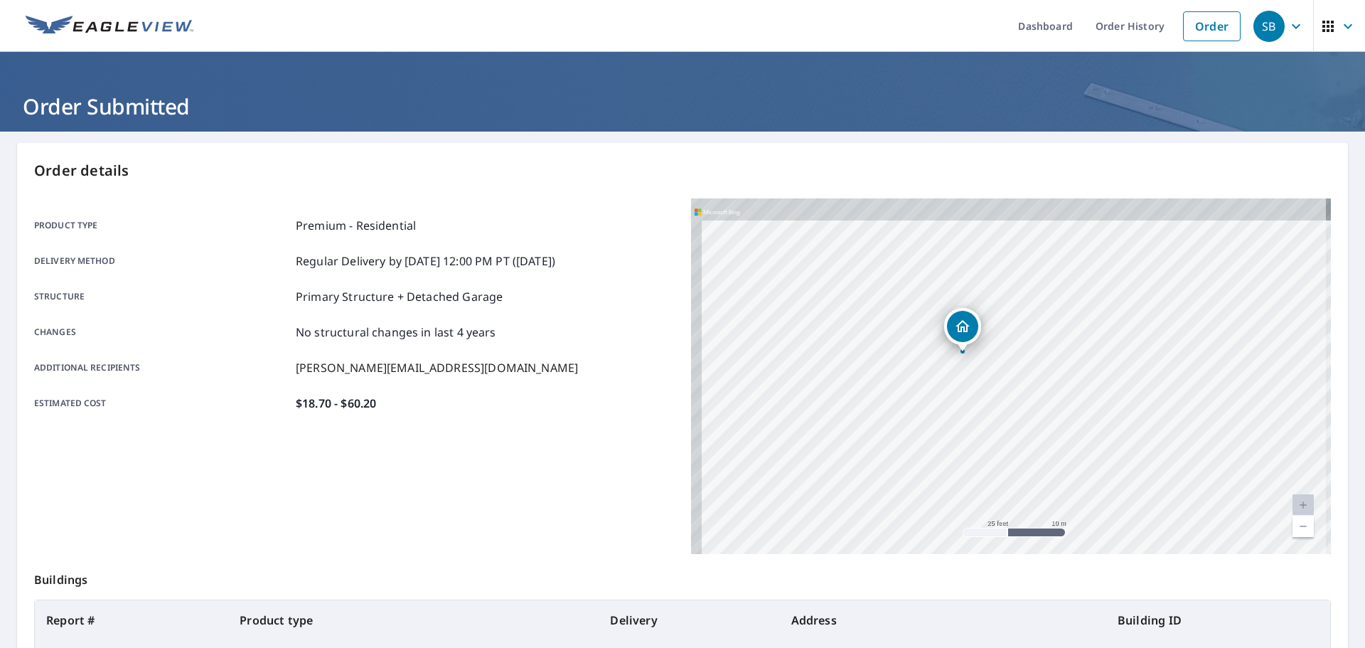
drag, startPoint x: 977, startPoint y: 363, endPoint x: 1005, endPoint y: 420, distance: 63.3
click at [1005, 420] on div "[STREET_ADDRESS]" at bounding box center [1011, 376] width 640 height 356
